Goal: Task Accomplishment & Management: Manage account settings

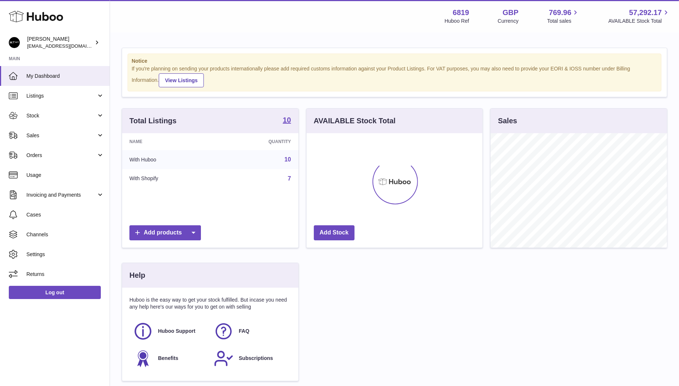
scroll to position [114, 176]
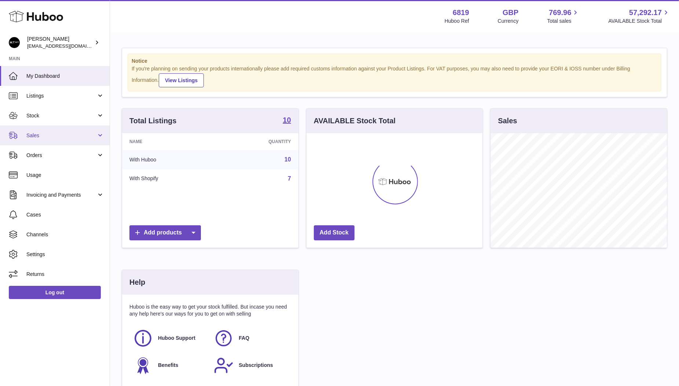
click at [50, 138] on span "Sales" at bounding box center [61, 135] width 70 height 7
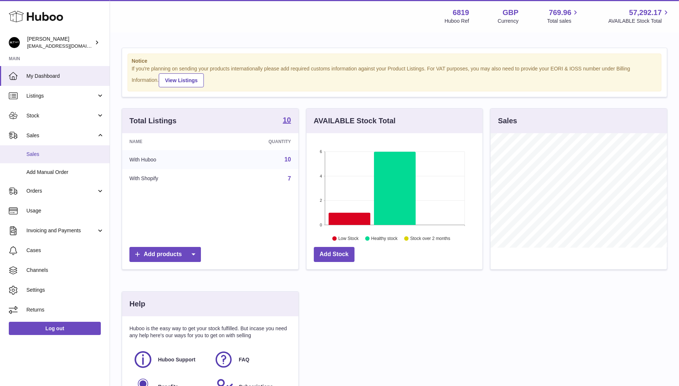
click at [49, 151] on span "Sales" at bounding box center [65, 154] width 78 height 7
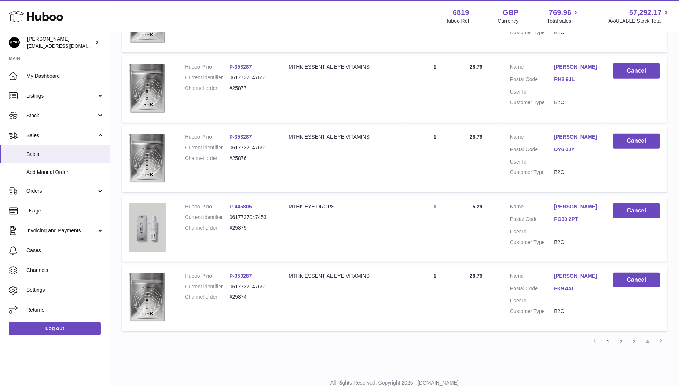
scroll to position [571, 0]
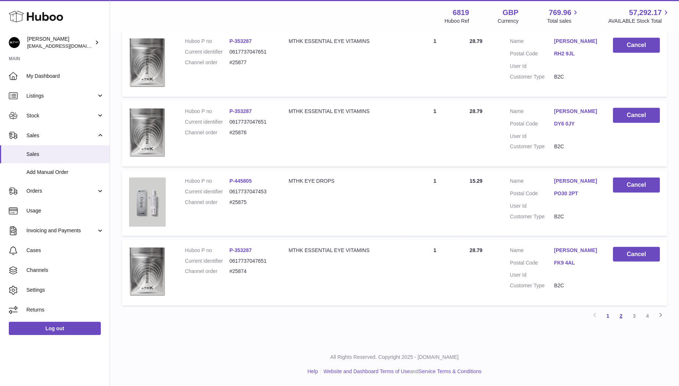
click at [622, 314] on link "2" at bounding box center [620, 315] width 13 height 13
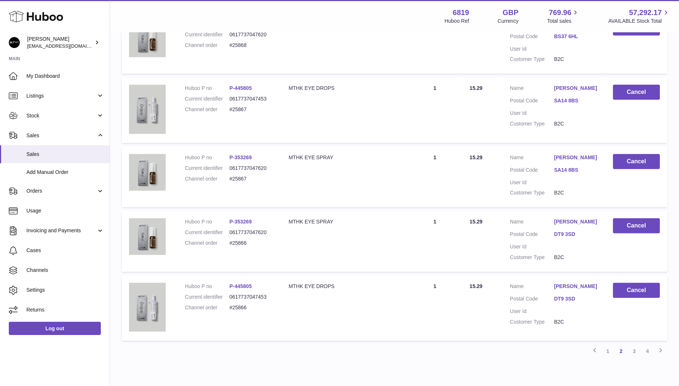
scroll to position [545, 0]
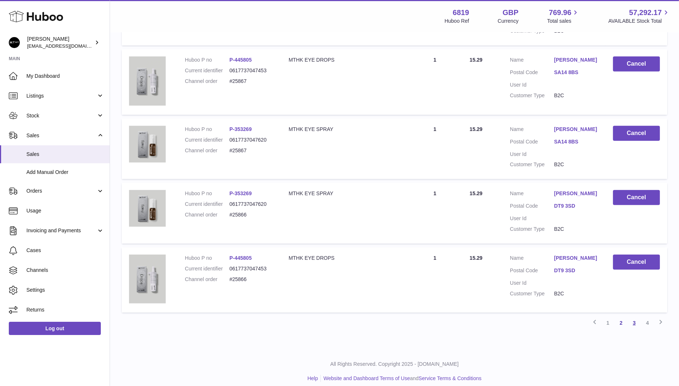
click at [634, 316] on link "3" at bounding box center [633, 322] width 13 height 13
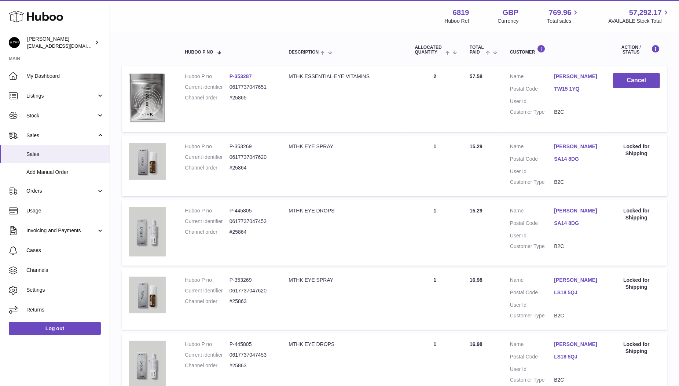
scroll to position [33, 0]
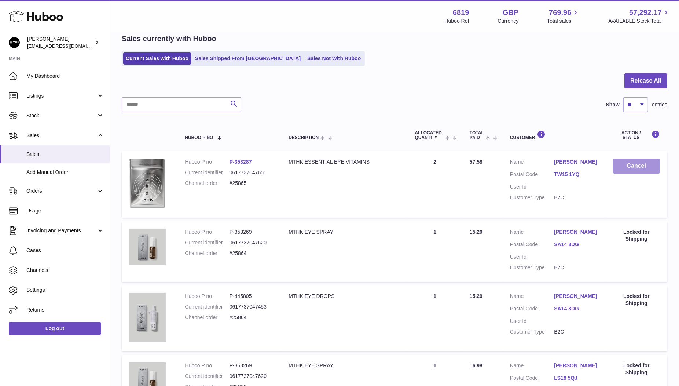
click at [640, 169] on button "Cancel" at bounding box center [636, 165] width 47 height 15
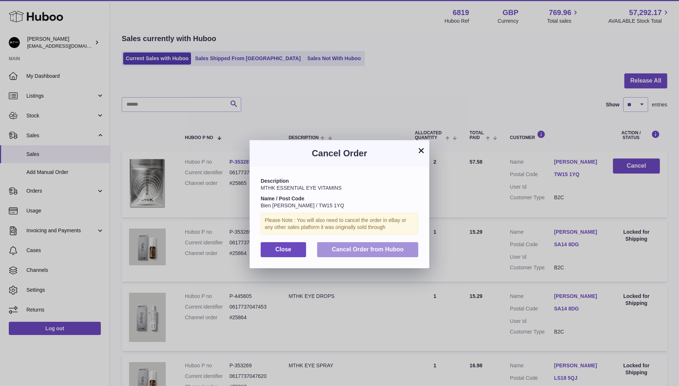
click at [356, 246] on span "Cancel Order from Huboo" at bounding box center [368, 249] width 72 height 6
